Goal: Book appointment/travel/reservation

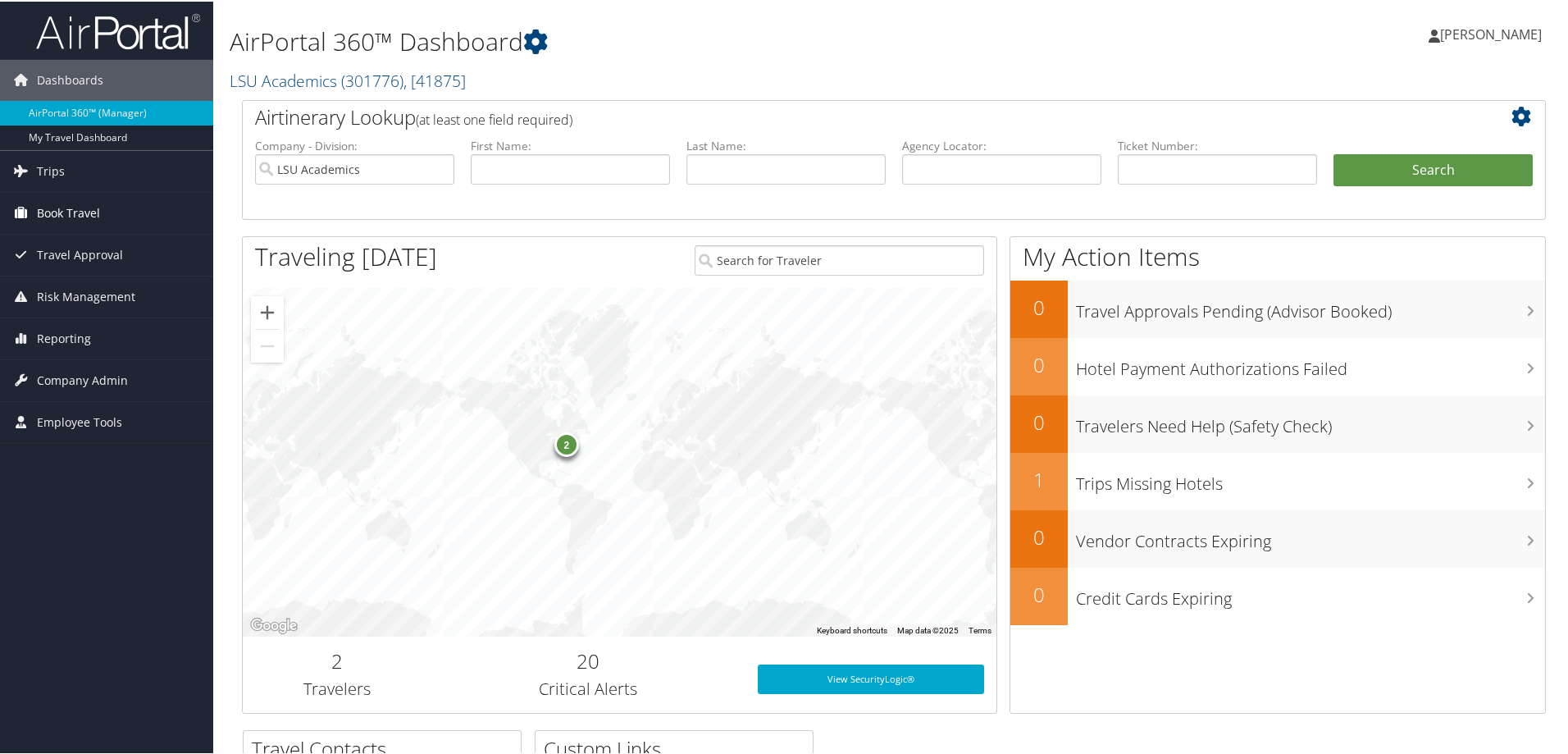
click at [84, 197] on span "Book Travel" at bounding box center [68, 212] width 63 height 41
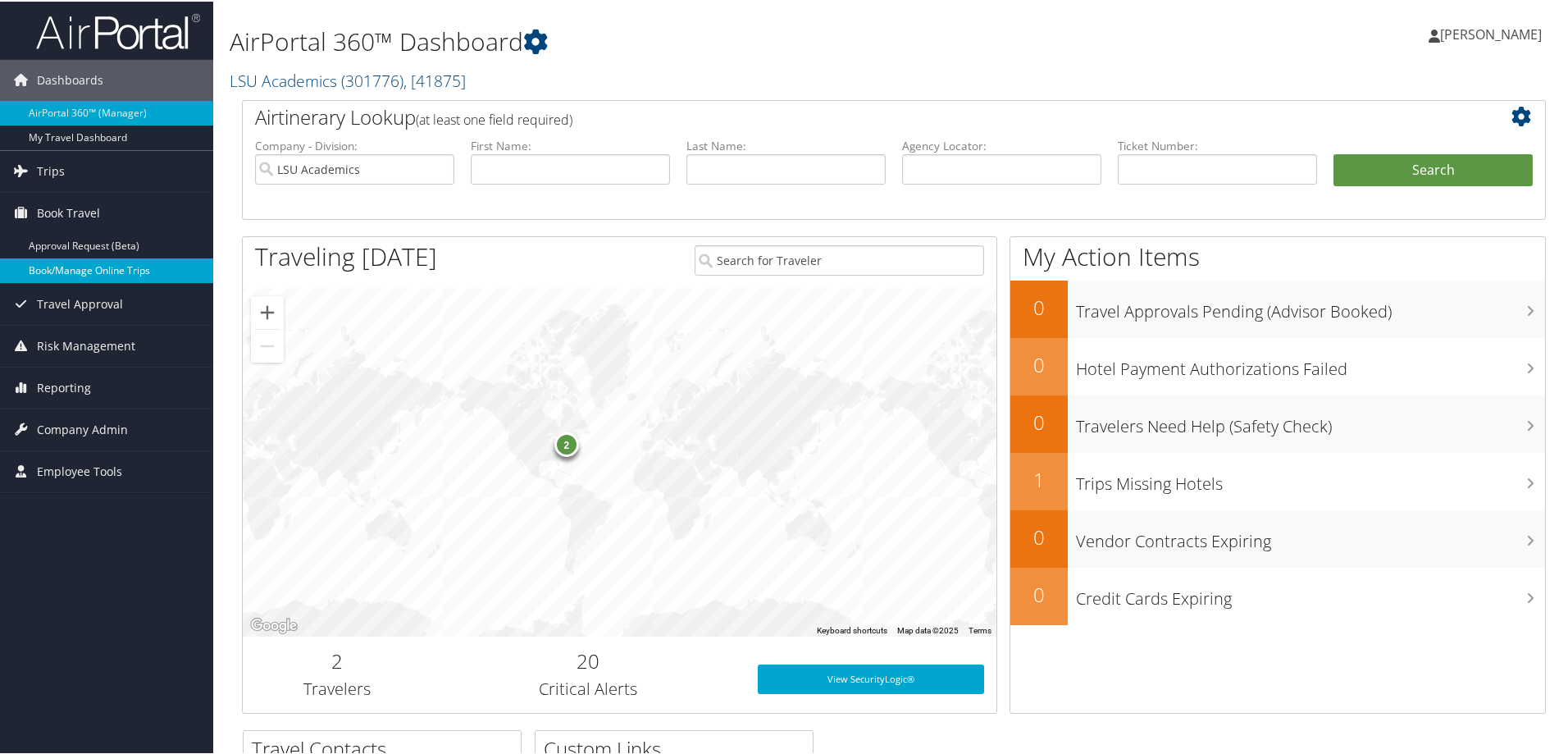
click at [68, 267] on link "Book/Manage Online Trips" at bounding box center [106, 269] width 213 height 24
